Goal: Find specific page/section

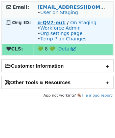
click at [53, 23] on strong "o-QV7-eu1" at bounding box center [51, 22] width 28 height 5
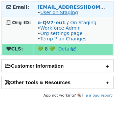
click at [59, 14] on link "User on Staging" at bounding box center [59, 12] width 38 height 5
click at [57, 14] on link "User on Staging" at bounding box center [59, 12] width 38 height 5
